Goal: Transaction & Acquisition: Purchase product/service

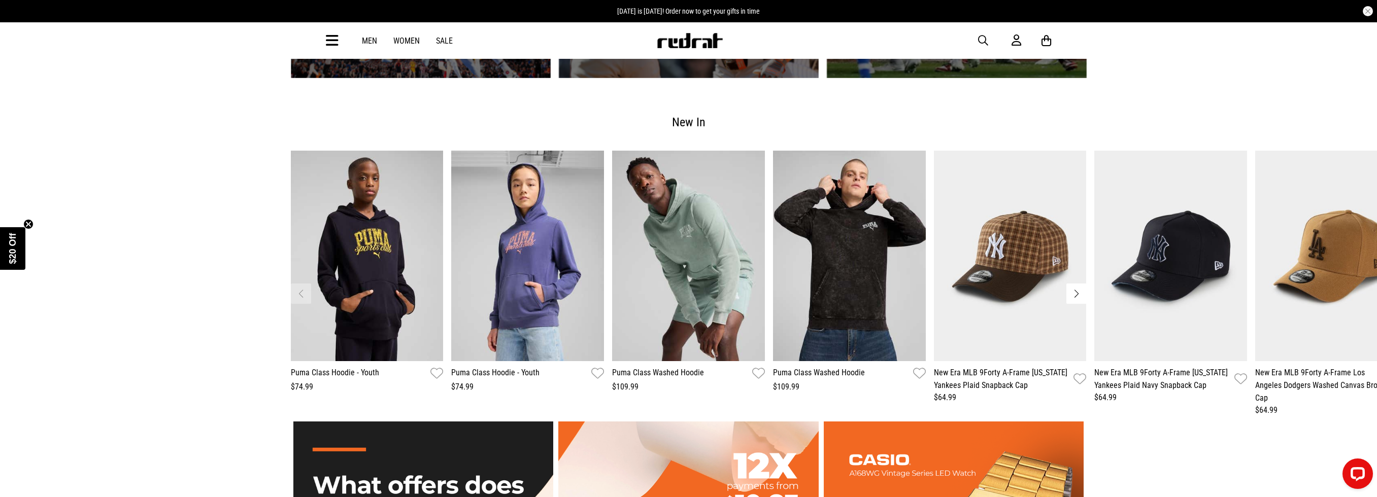
scroll to position [1554, 0]
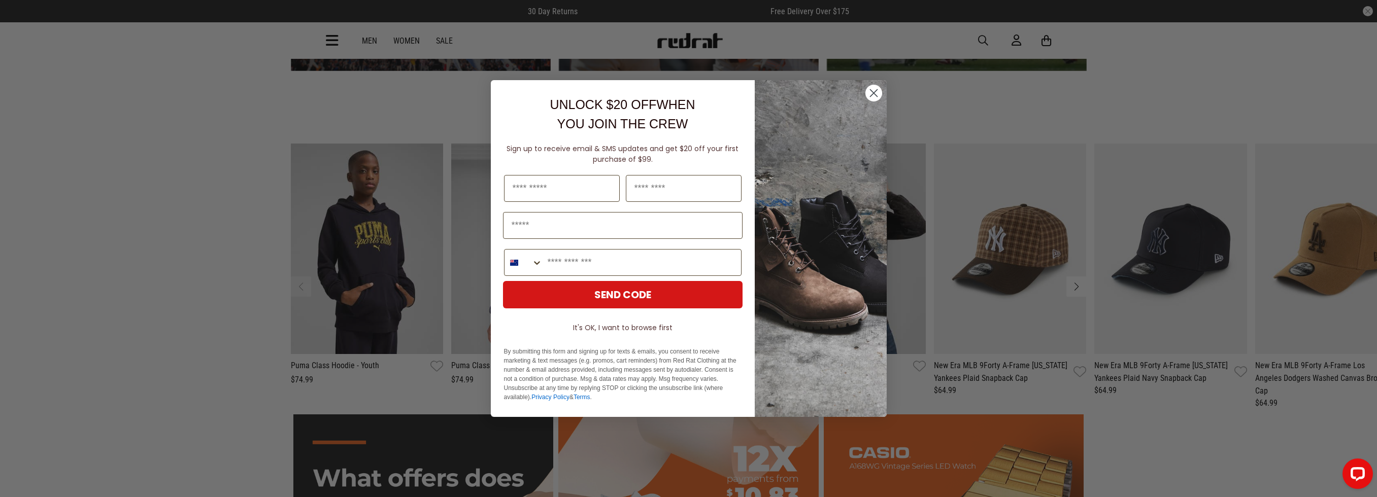
click at [876, 95] on circle "Close dialog" at bounding box center [873, 93] width 17 height 17
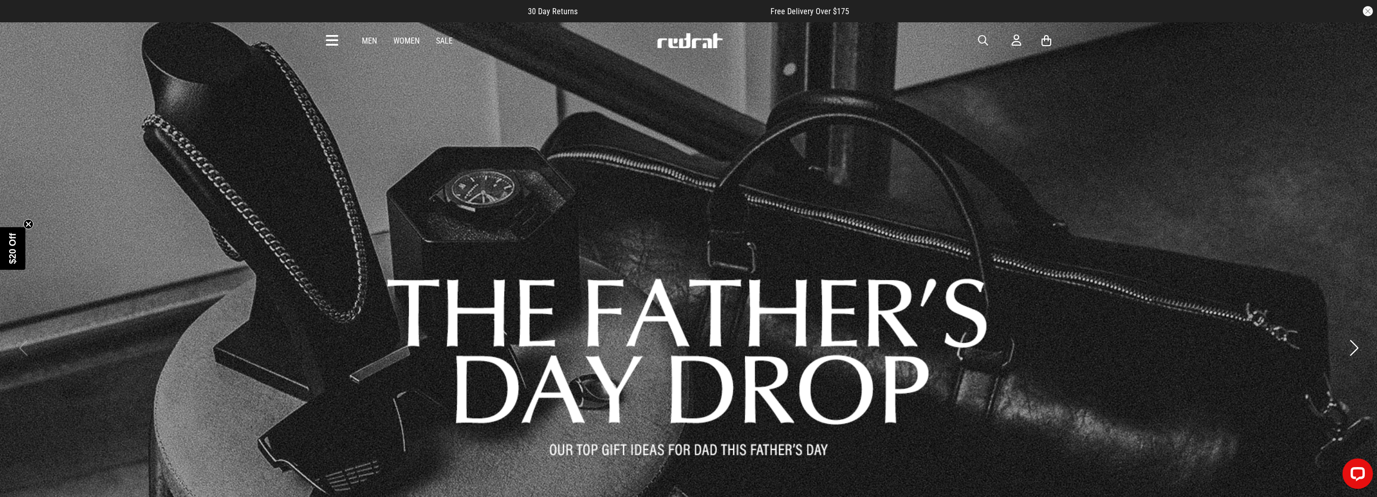
scroll to position [0, 0]
click at [440, 41] on link "Sale" at bounding box center [444, 41] width 17 height 10
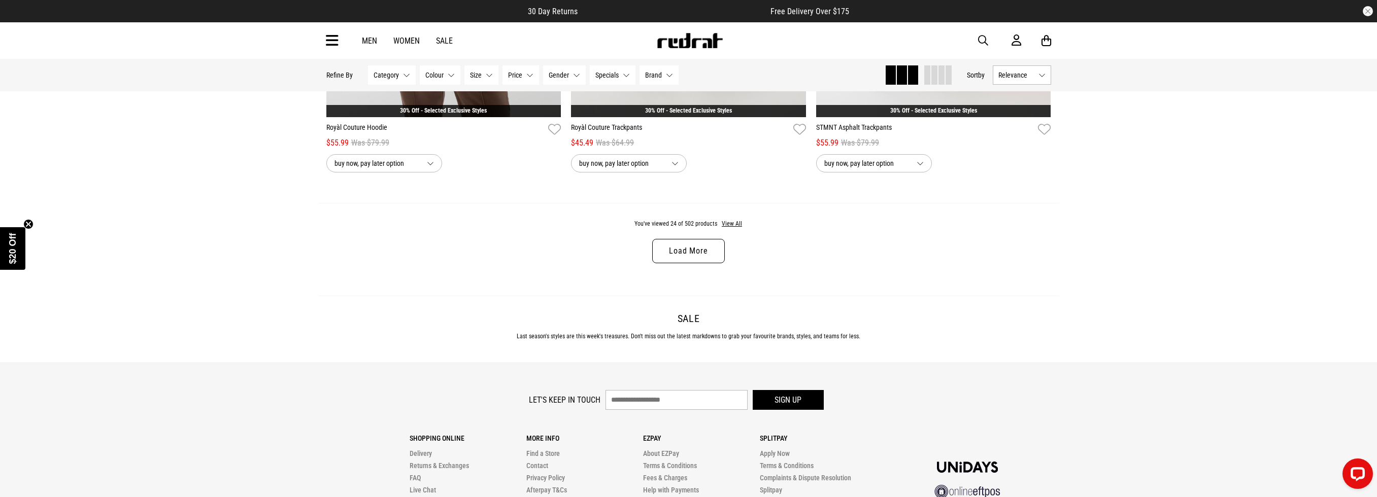
scroll to position [3222, 0]
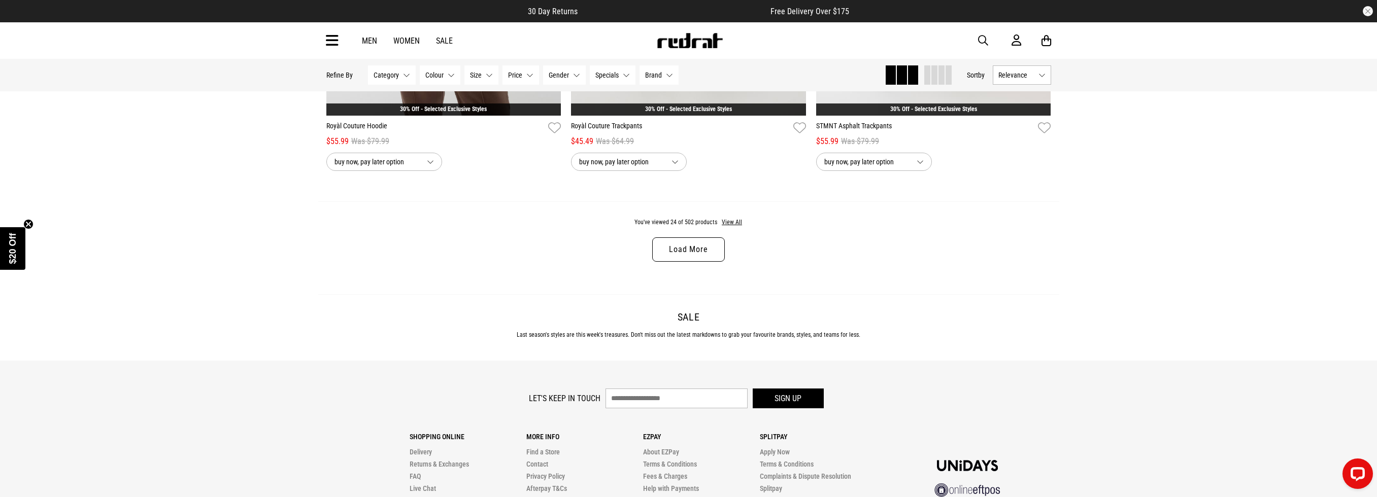
click at [690, 244] on link "Load More" at bounding box center [688, 249] width 72 height 24
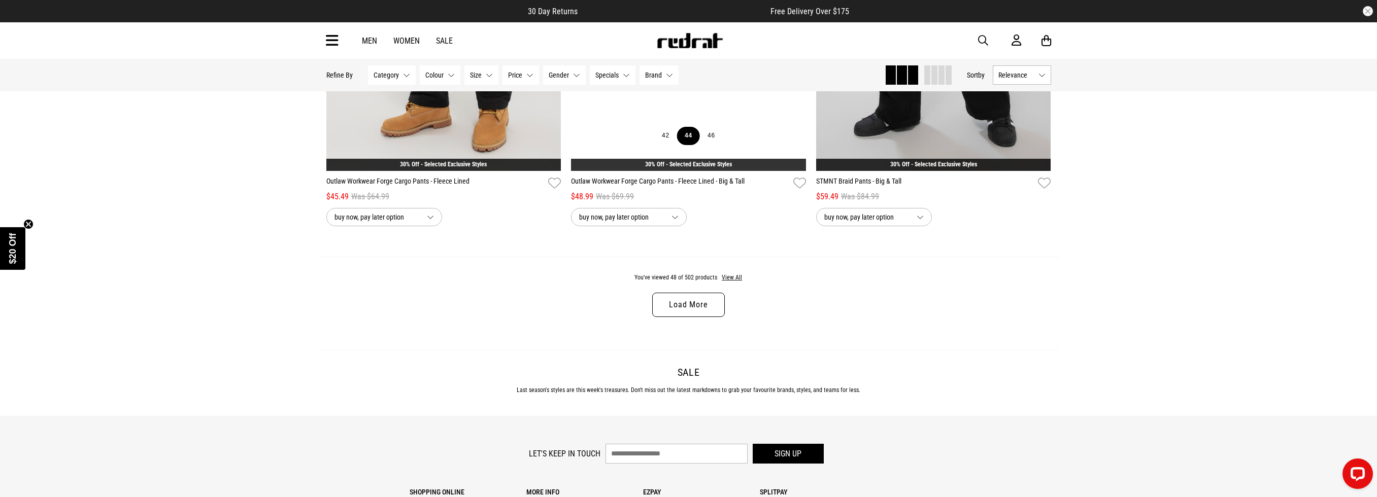
scroll to position [6404, 0]
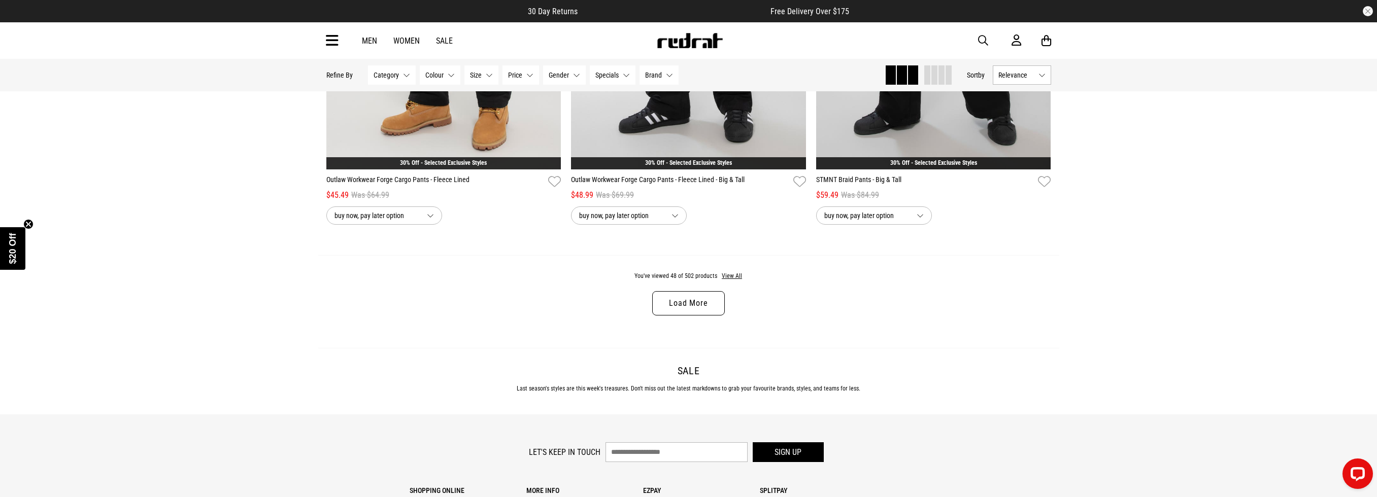
click at [680, 304] on link "Load More" at bounding box center [688, 303] width 72 height 24
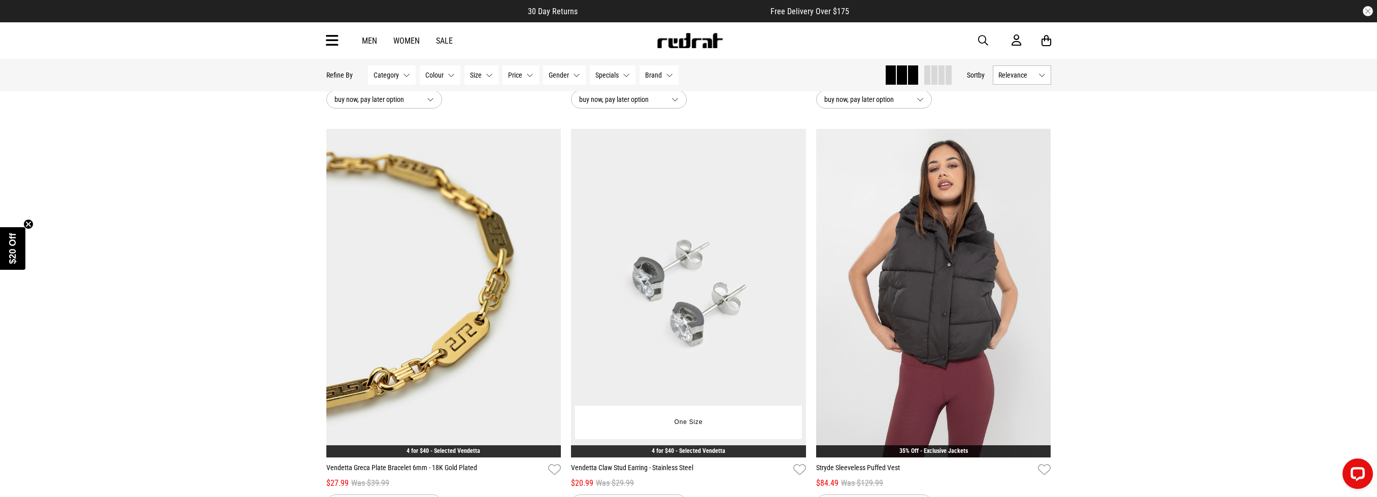
scroll to position [7733, 0]
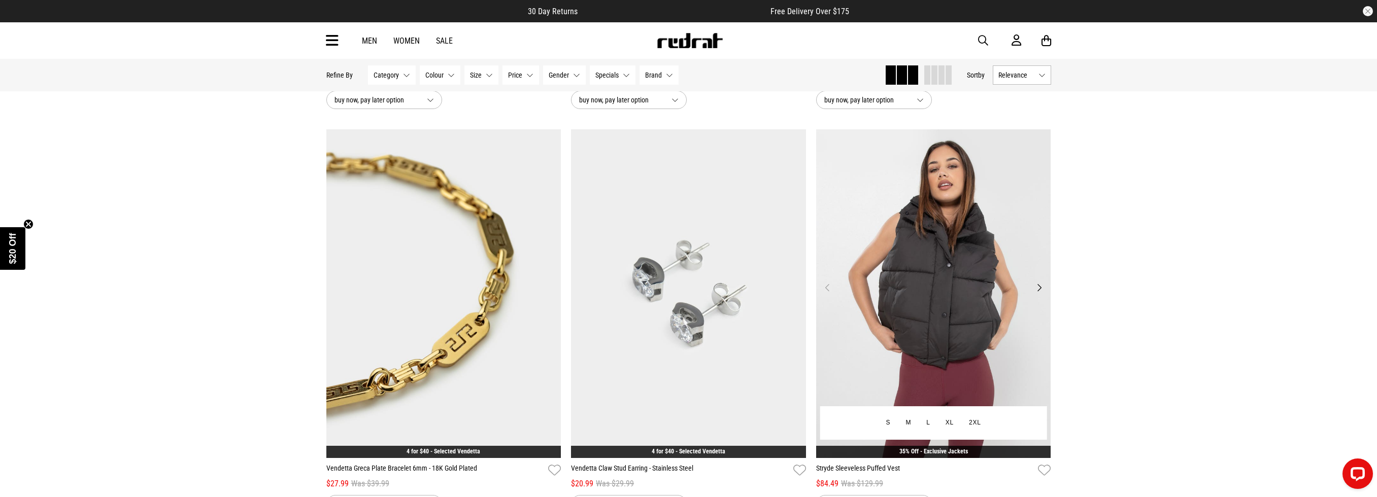
click at [1038, 289] on button "Next" at bounding box center [1039, 288] width 13 height 12
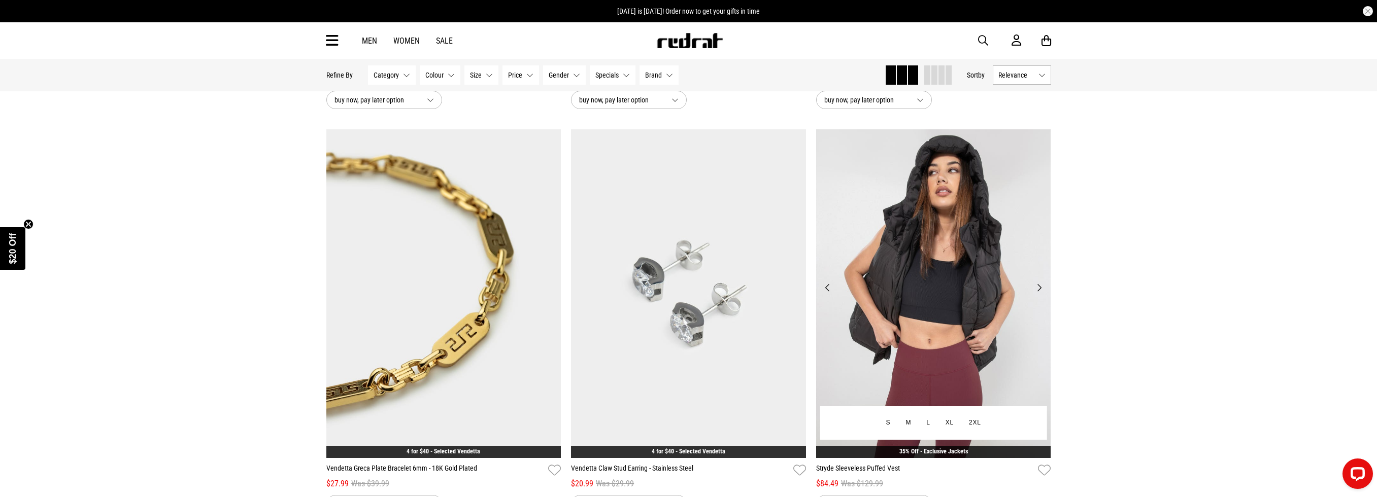
click at [1038, 289] on button "Next" at bounding box center [1039, 288] width 13 height 12
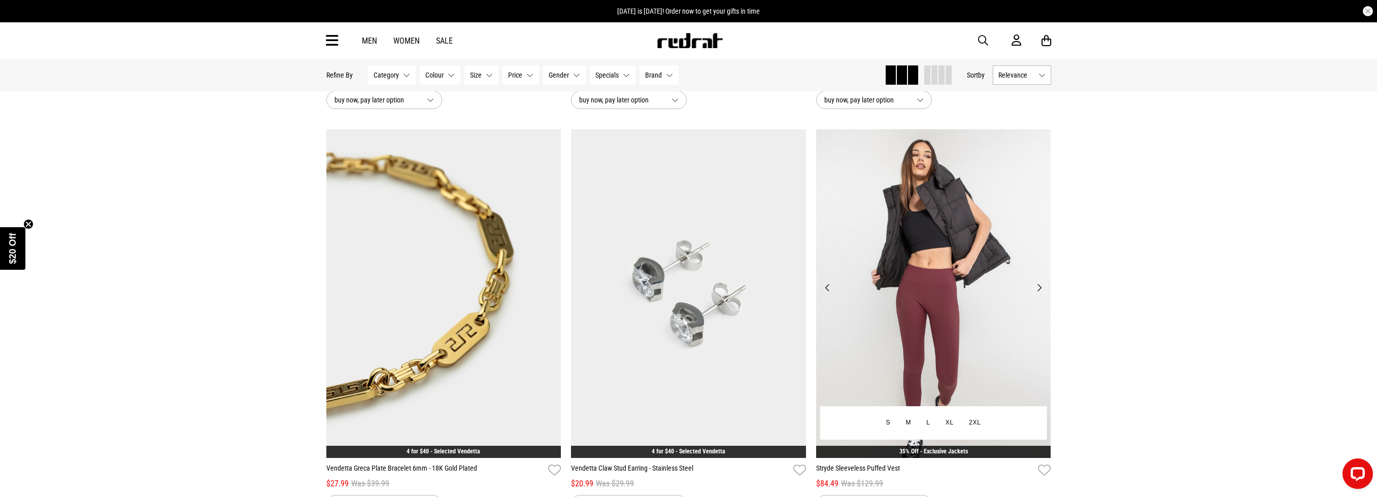
click at [1038, 289] on button "Next" at bounding box center [1039, 288] width 13 height 12
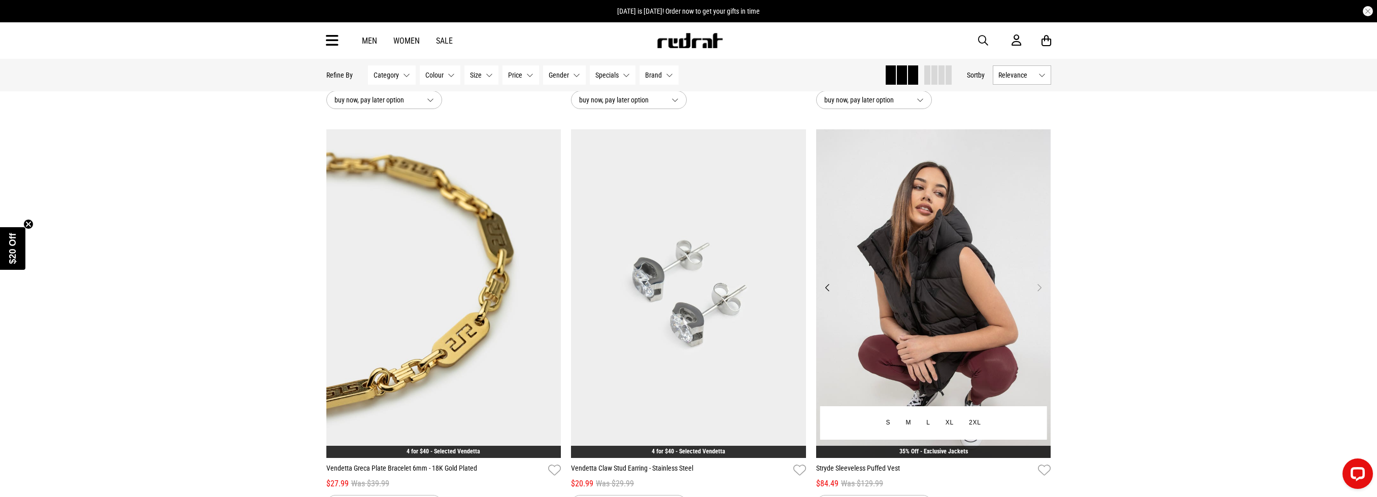
scroll to position [7731, 1]
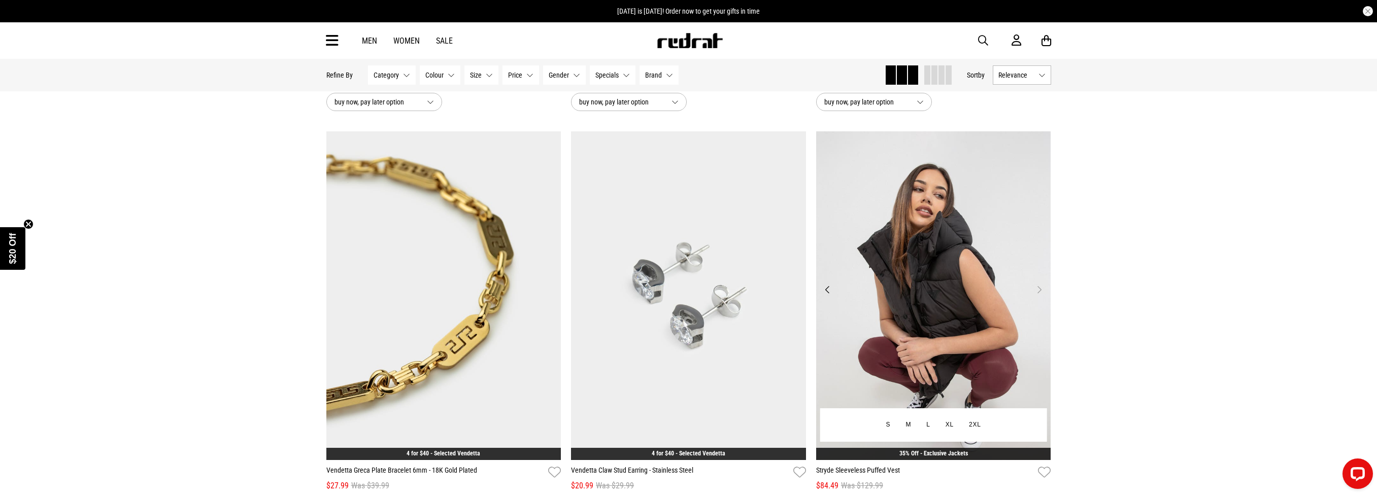
click at [1038, 287] on button "Next" at bounding box center [1039, 290] width 13 height 12
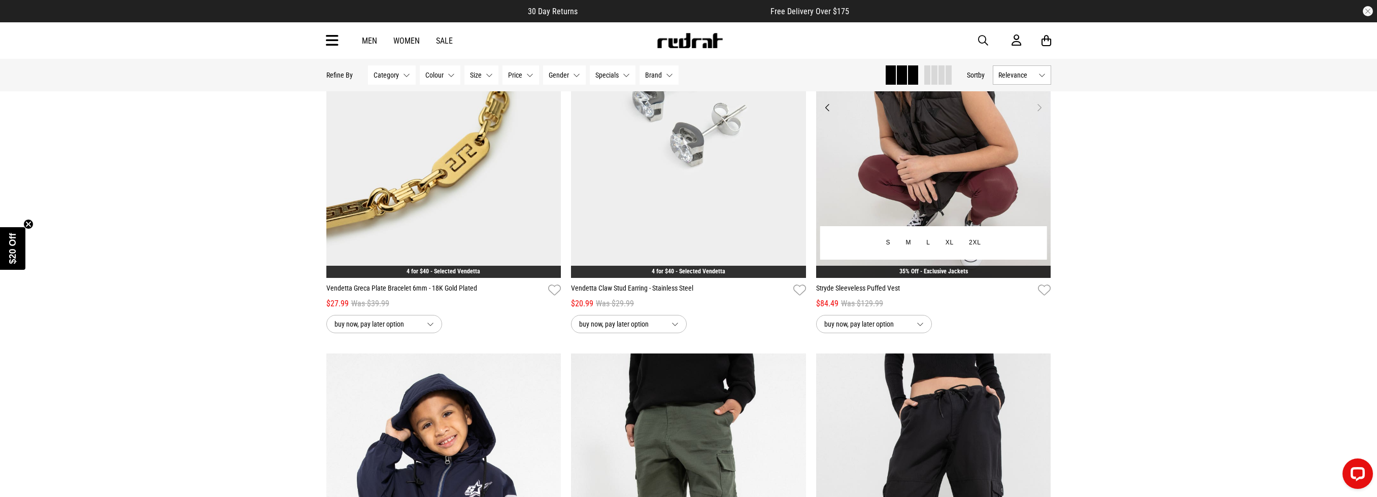
scroll to position [7925, 0]
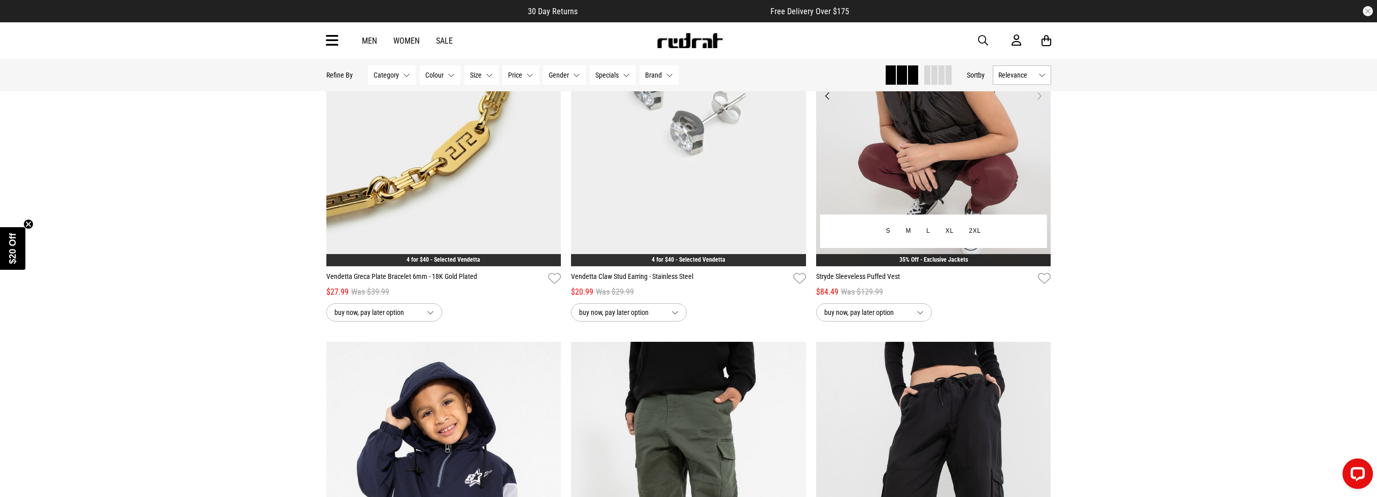
click at [959, 160] on img at bounding box center [933, 102] width 235 height 329
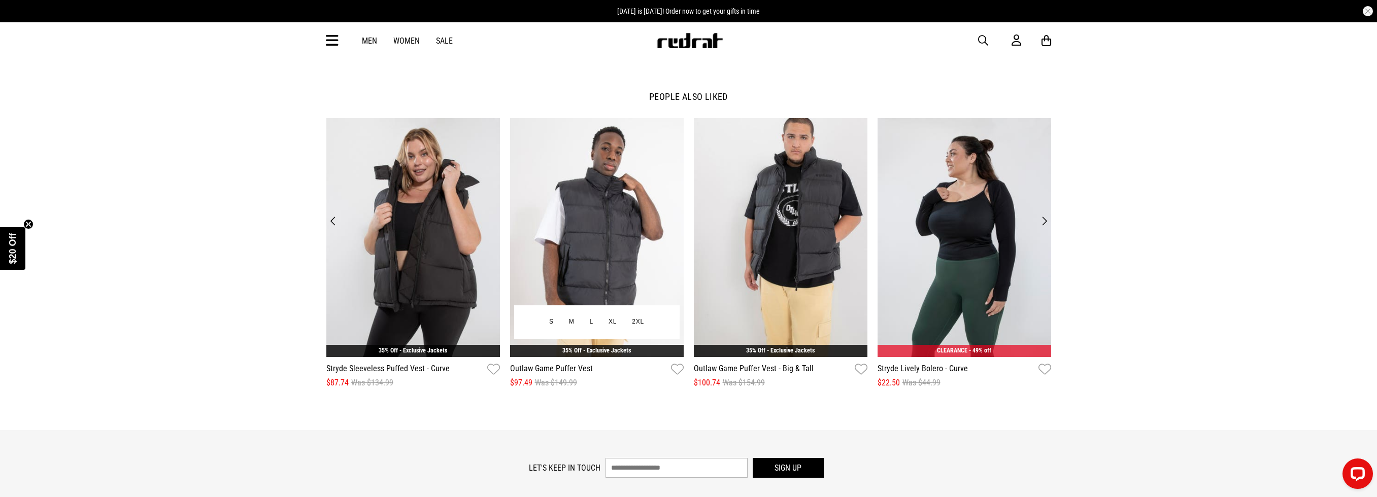
scroll to position [1194, 0]
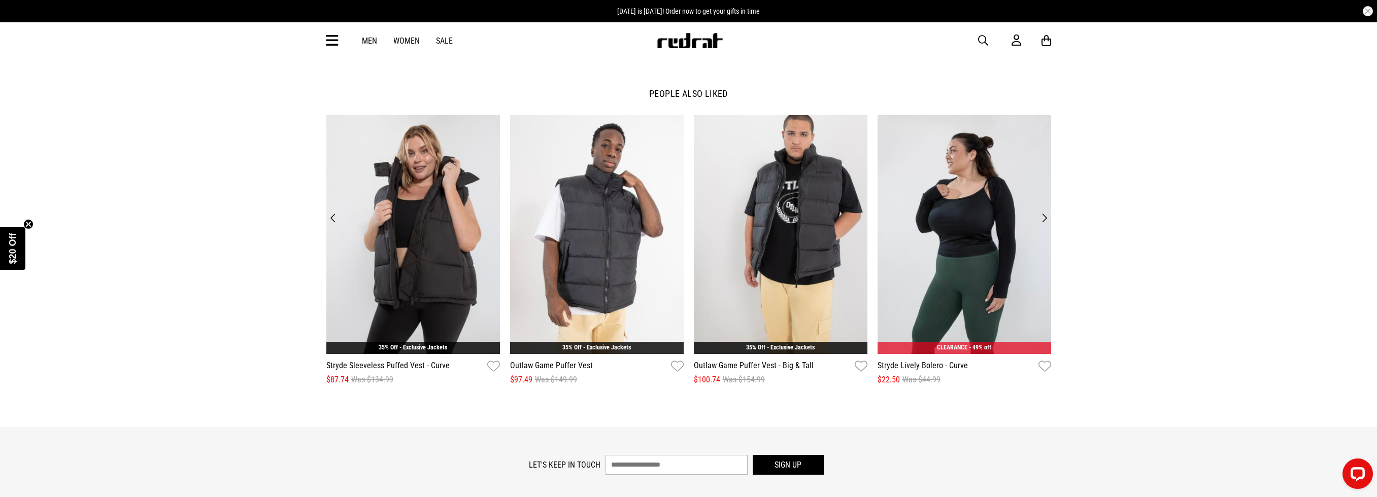
click at [1042, 218] on button "Next" at bounding box center [1044, 218] width 14 height 14
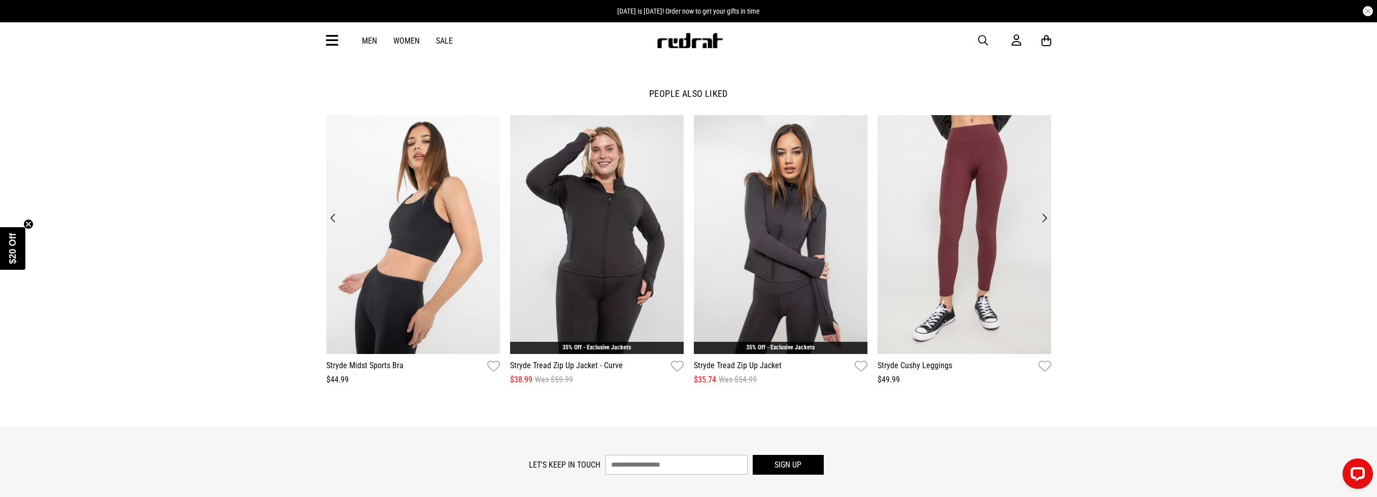
click at [1043, 216] on button "Next" at bounding box center [1044, 218] width 14 height 14
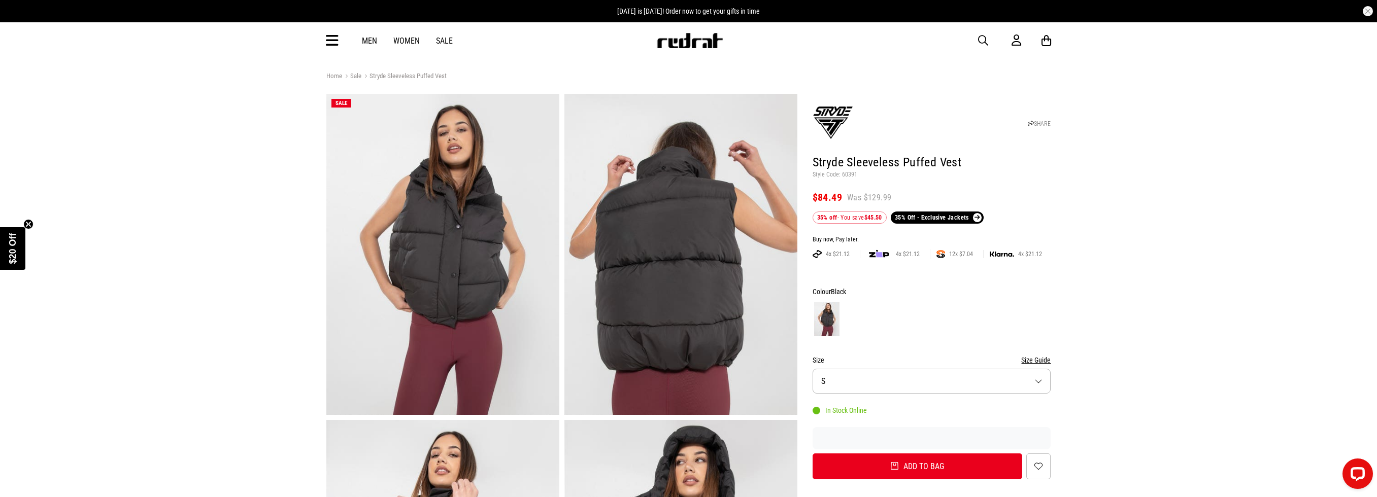
scroll to position [0, 0]
